Goal: Check status: Check status

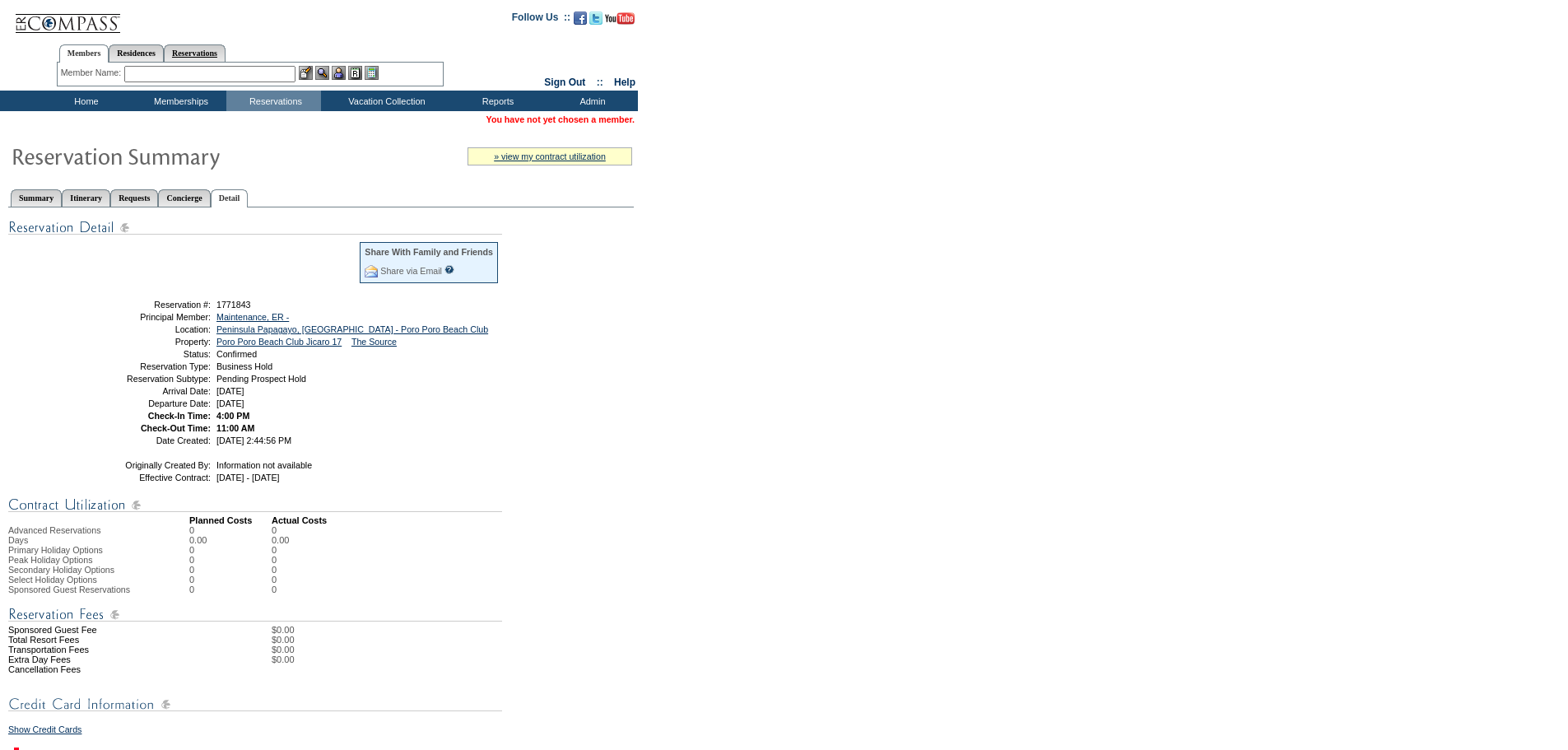
click at [209, 54] on link "Reservations" at bounding box center [195, 53] width 62 height 17
click at [141, 74] on input "text" at bounding box center [156, 74] width 73 height 17
paste input "1817751"
type input "1817751"
click at [204, 71] on img at bounding box center [203, 73] width 14 height 14
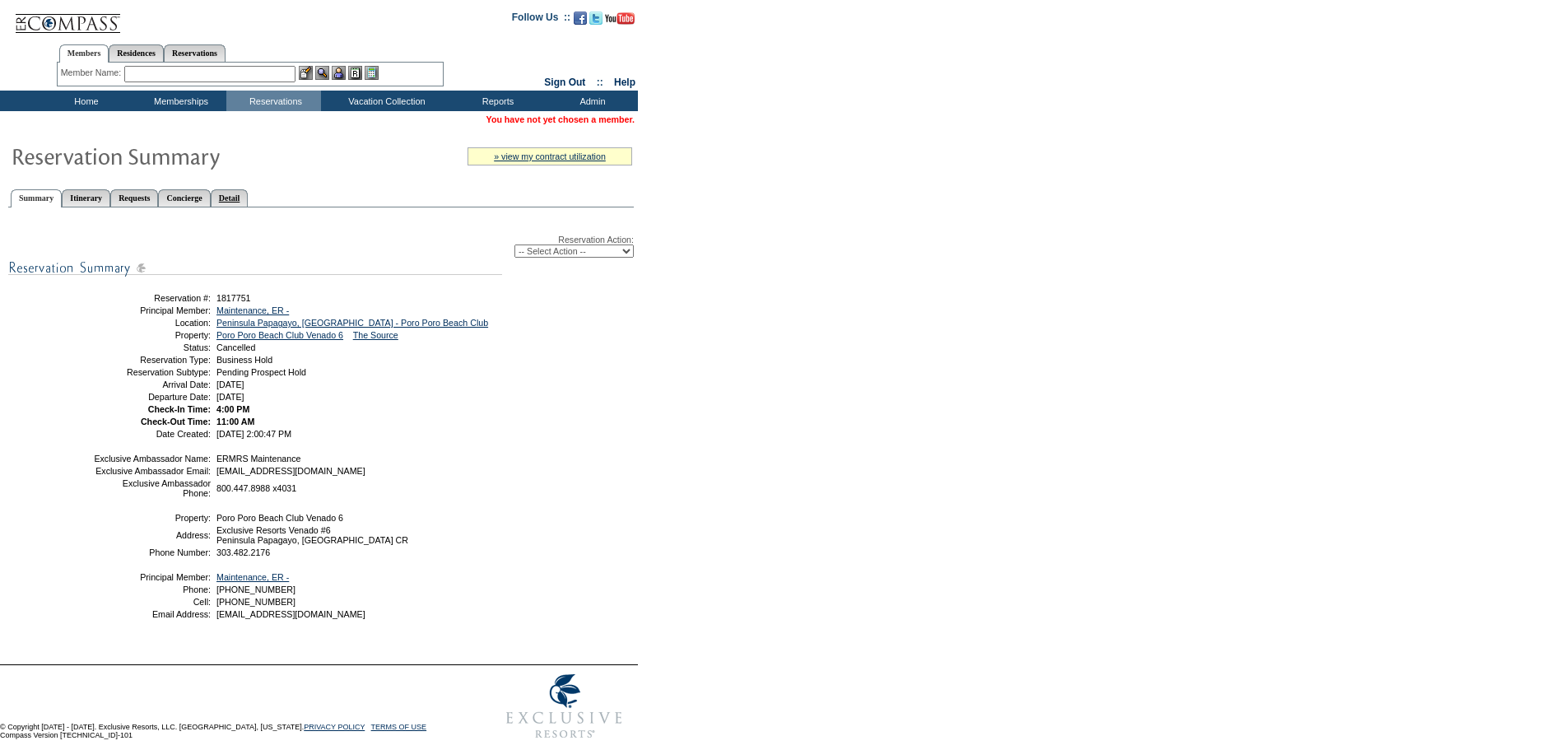
click at [249, 200] on link "Detail" at bounding box center [230, 197] width 38 height 17
